Goal: Task Accomplishment & Management: Manage account settings

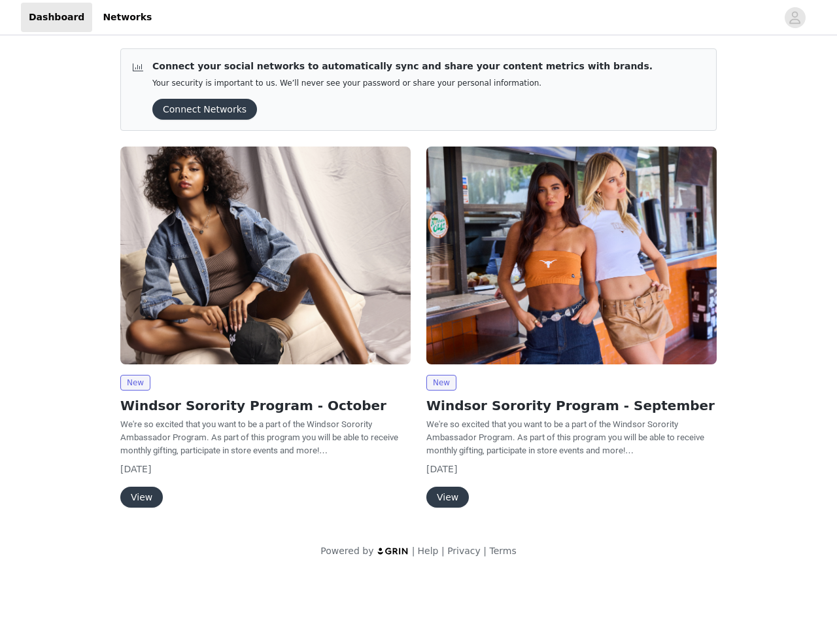
click at [419, 287] on div "New Windsor Sorority Program - September We're so excited that you want to be a…" at bounding box center [572, 330] width 306 height 382
click at [419, 18] on div at bounding box center [469, 17] width 618 height 29
click at [795, 18] on icon "avatar" at bounding box center [795, 17] width 12 height 21
click at [200, 109] on div "Connect your social networks to automatically sync and share your content metri…" at bounding box center [418, 306] width 837 height 536
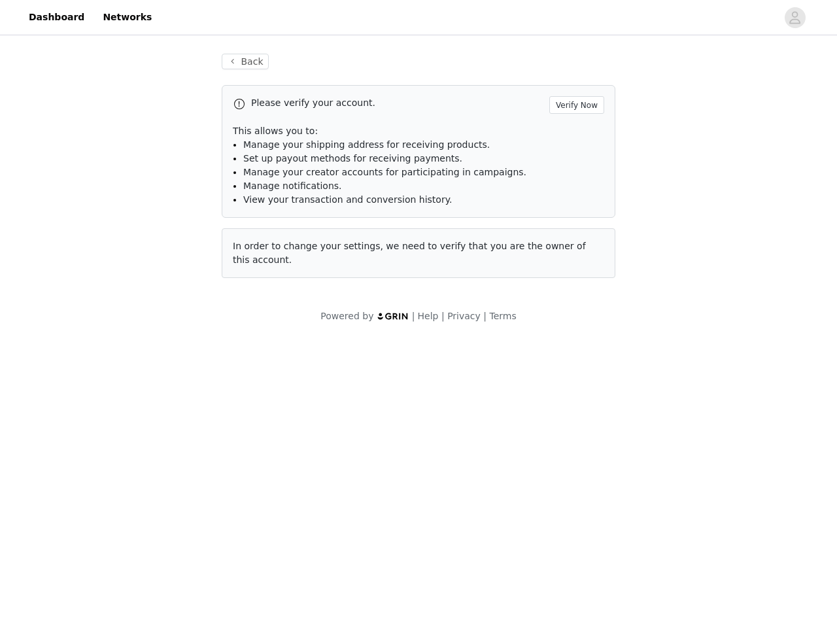
click at [266, 255] on div "In order to change your settings, we need to verify that you are the owner of t…" at bounding box center [419, 253] width 394 height 50
click at [135, 383] on body "Dashboard Networks Back Please verify your account. Verify Now This allows you …" at bounding box center [418, 314] width 837 height 628
click at [141, 497] on body "Dashboard Networks Back Please verify your account. Verify Now This allows you …" at bounding box center [418, 314] width 837 height 628
click at [572, 255] on div "In order to change your settings, we need to verify that you are the owner of t…" at bounding box center [419, 253] width 394 height 50
